Goal: Information Seeking & Learning: Learn about a topic

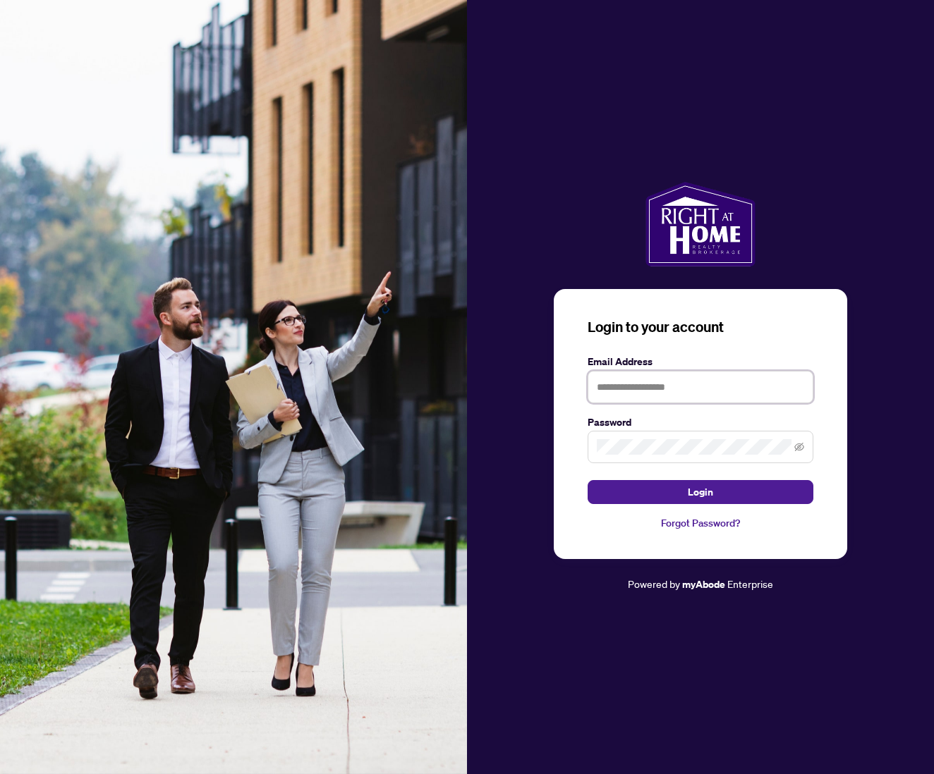
type input "**********"
click at [695, 492] on span "Login" at bounding box center [700, 492] width 25 height 23
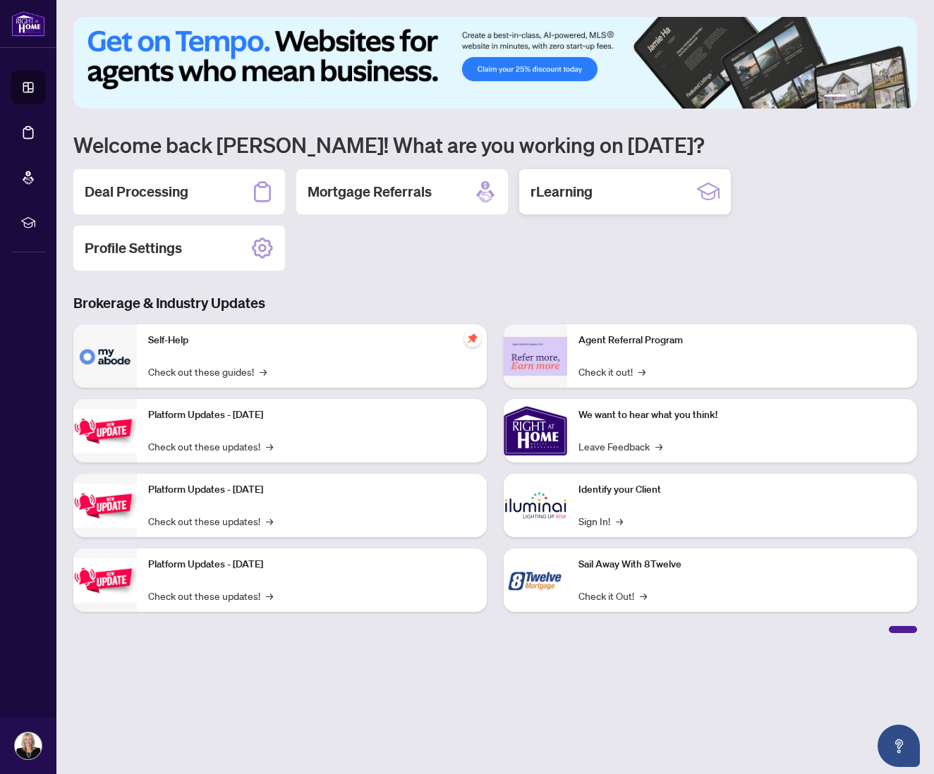
click at [558, 192] on h2 "rLearning" at bounding box center [561, 192] width 62 height 20
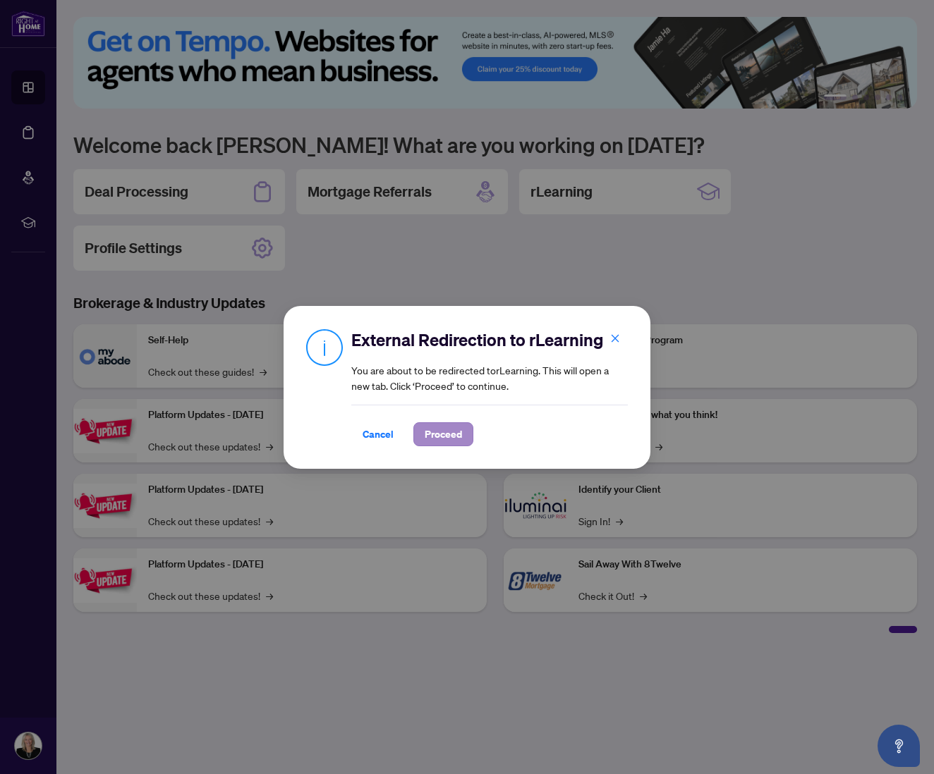
click at [439, 434] on span "Proceed" at bounding box center [443, 434] width 37 height 23
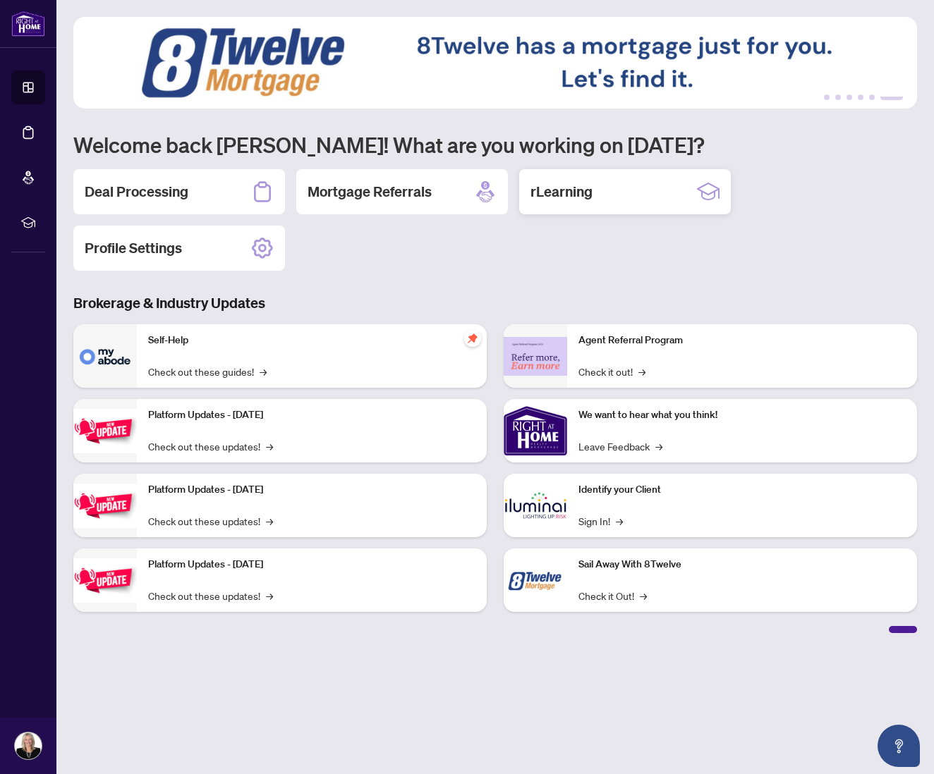
click at [545, 190] on h2 "rLearning" at bounding box center [561, 192] width 62 height 20
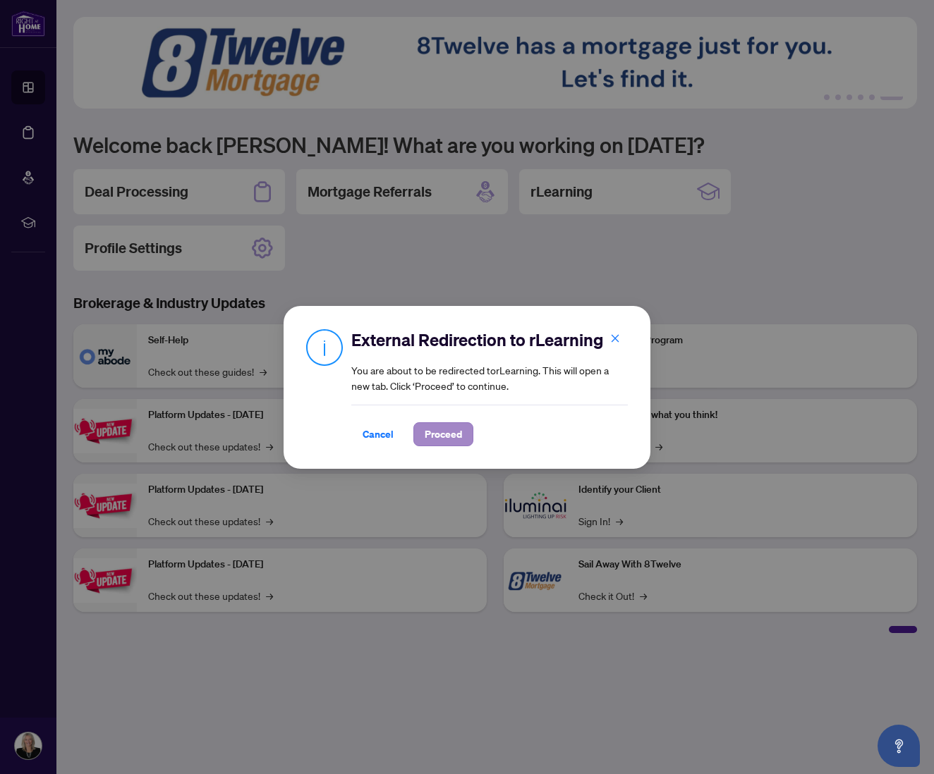
click at [459, 434] on span "Proceed" at bounding box center [443, 434] width 37 height 23
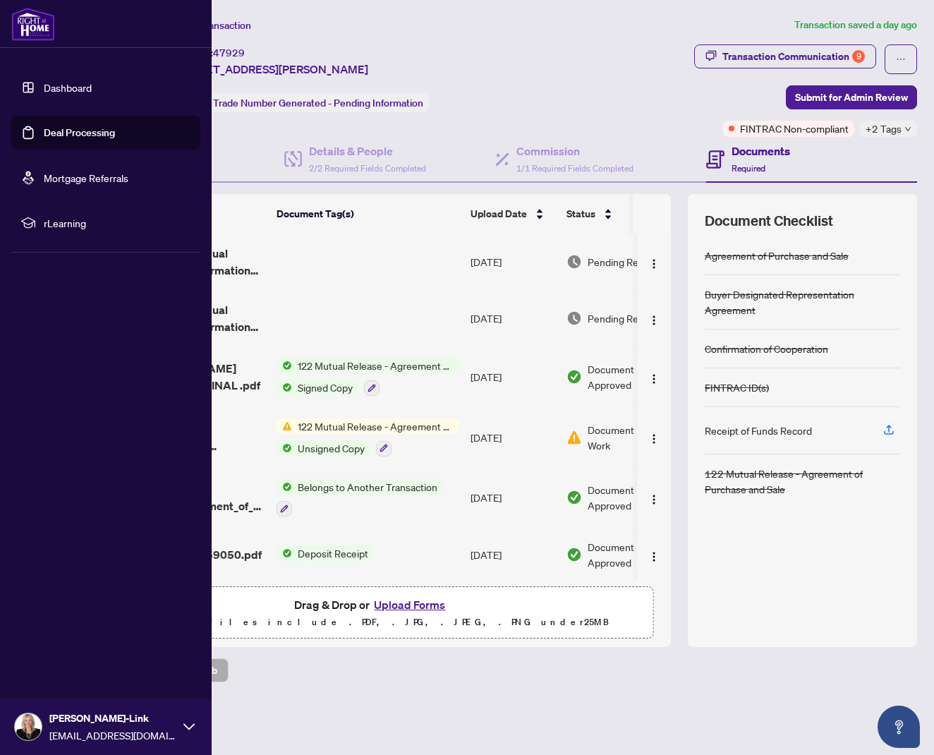
click at [60, 90] on link "Dashboard" at bounding box center [68, 87] width 48 height 13
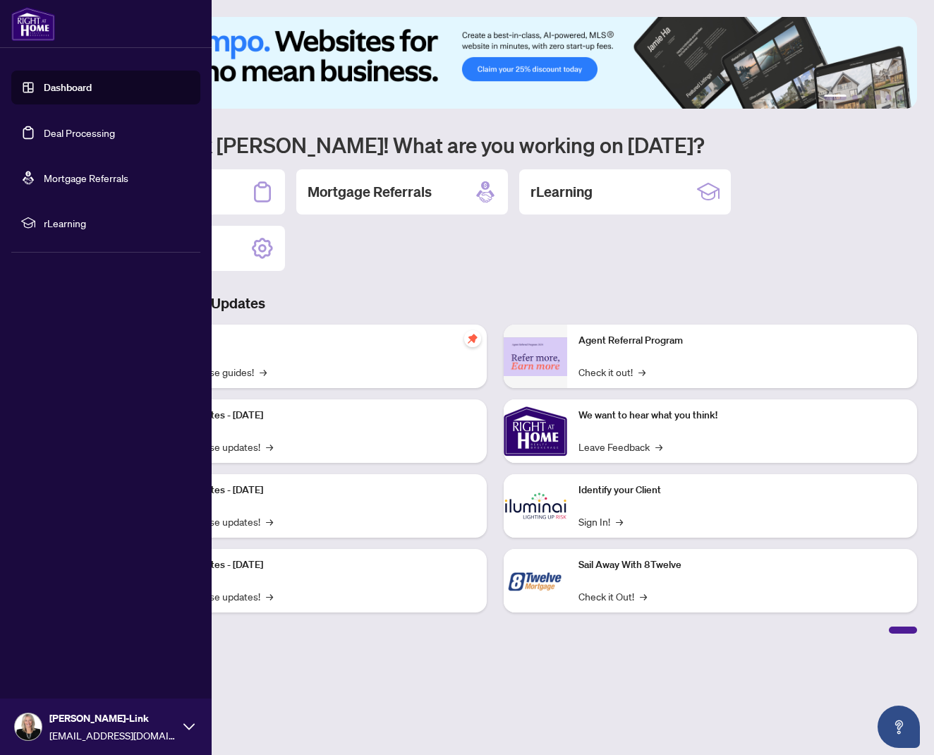
click at [56, 225] on span "rLearning" at bounding box center [117, 223] width 147 height 16
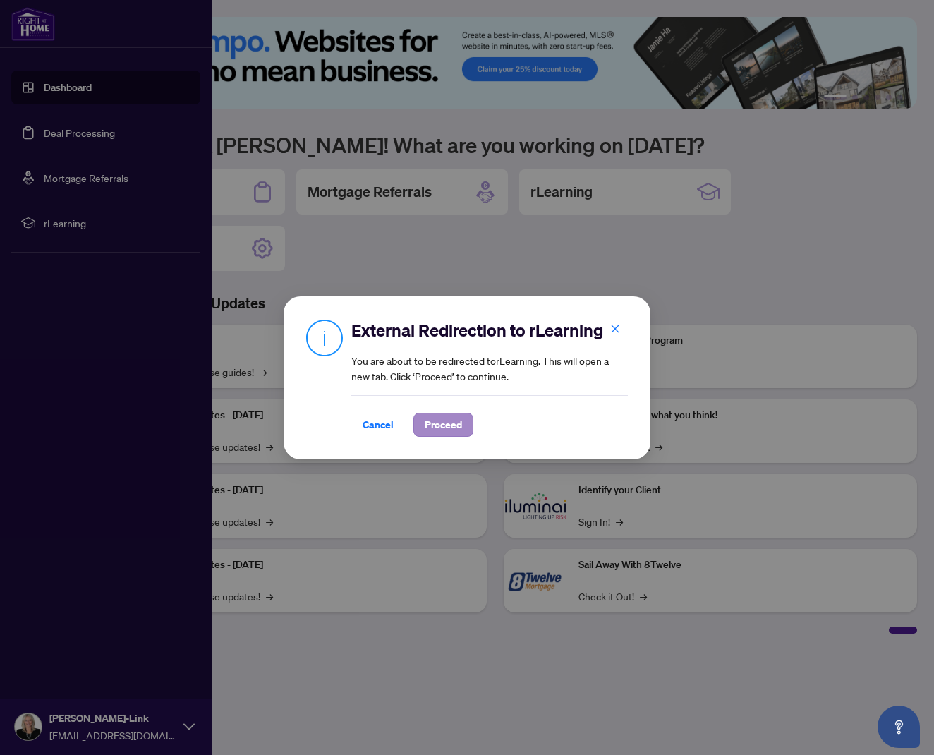
click at [441, 422] on span "Proceed" at bounding box center [443, 424] width 37 height 23
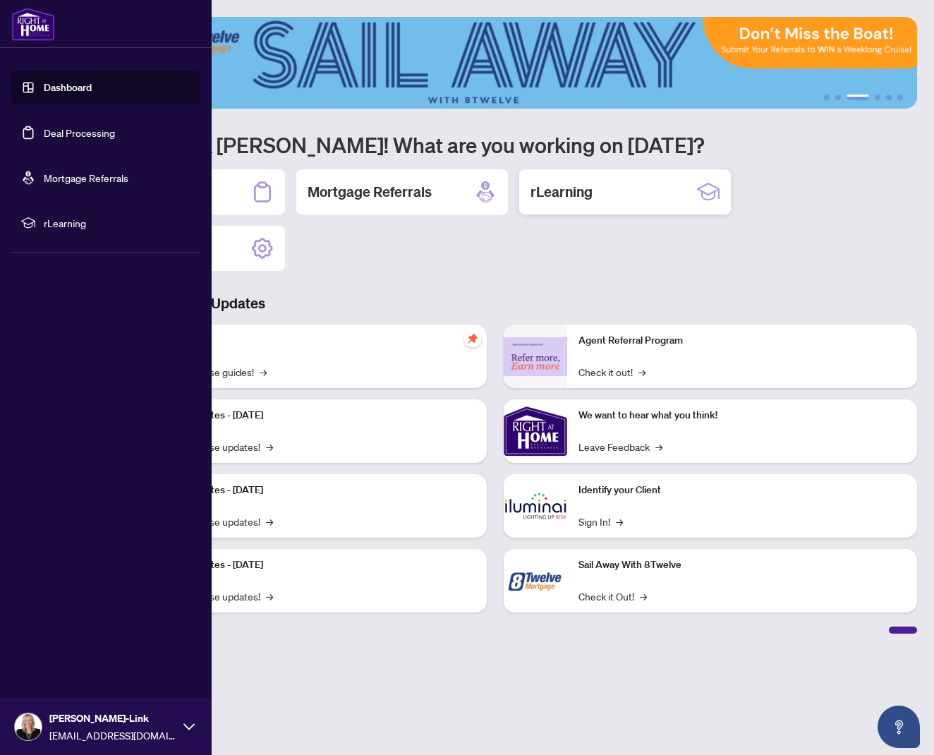
click at [574, 195] on h2 "rLearning" at bounding box center [561, 192] width 62 height 20
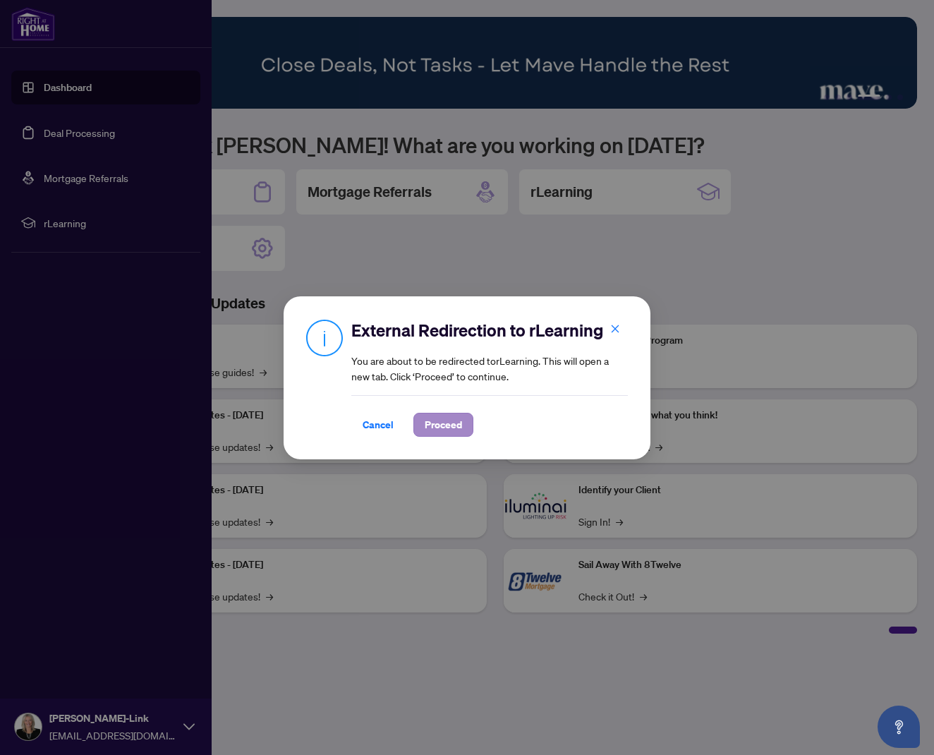
click at [454, 422] on span "Proceed" at bounding box center [443, 424] width 37 height 23
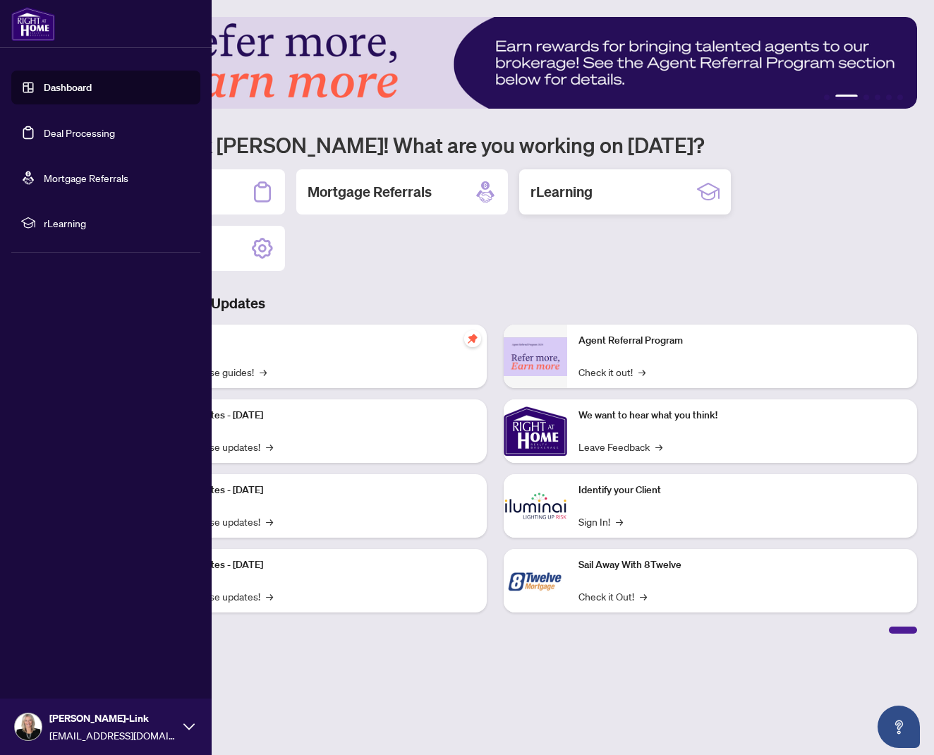
click at [561, 194] on h2 "rLearning" at bounding box center [561, 192] width 62 height 20
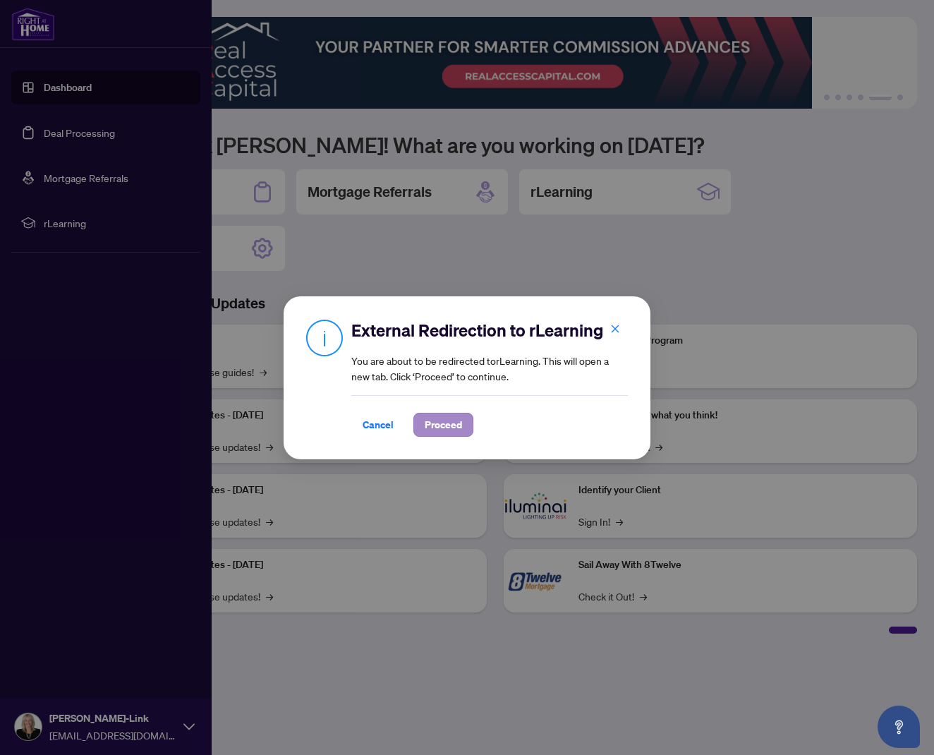
click at [446, 420] on span "Proceed" at bounding box center [443, 424] width 37 height 23
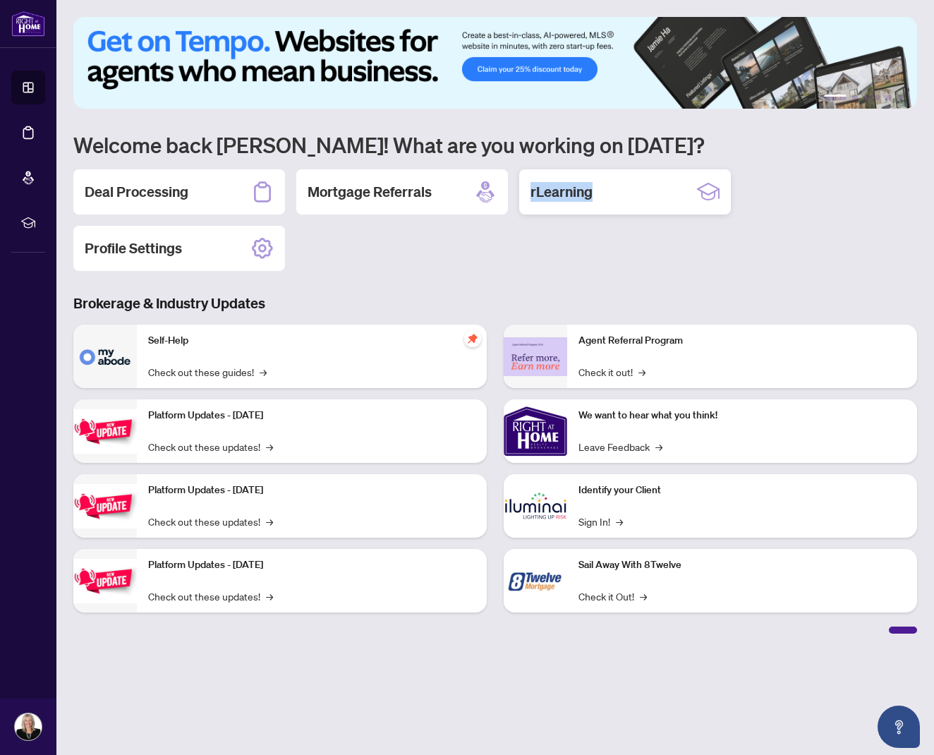
click at [588, 190] on h2 "rLearning" at bounding box center [561, 192] width 62 height 20
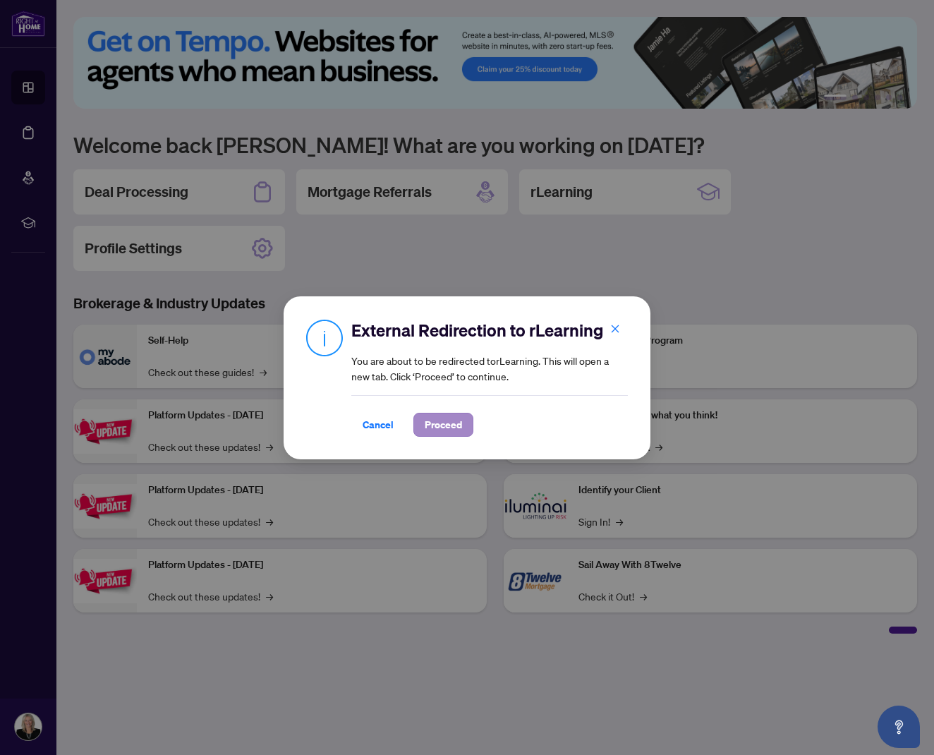
click at [456, 423] on span "Proceed" at bounding box center [443, 424] width 37 height 23
